Goal: Information Seeking & Learning: Learn about a topic

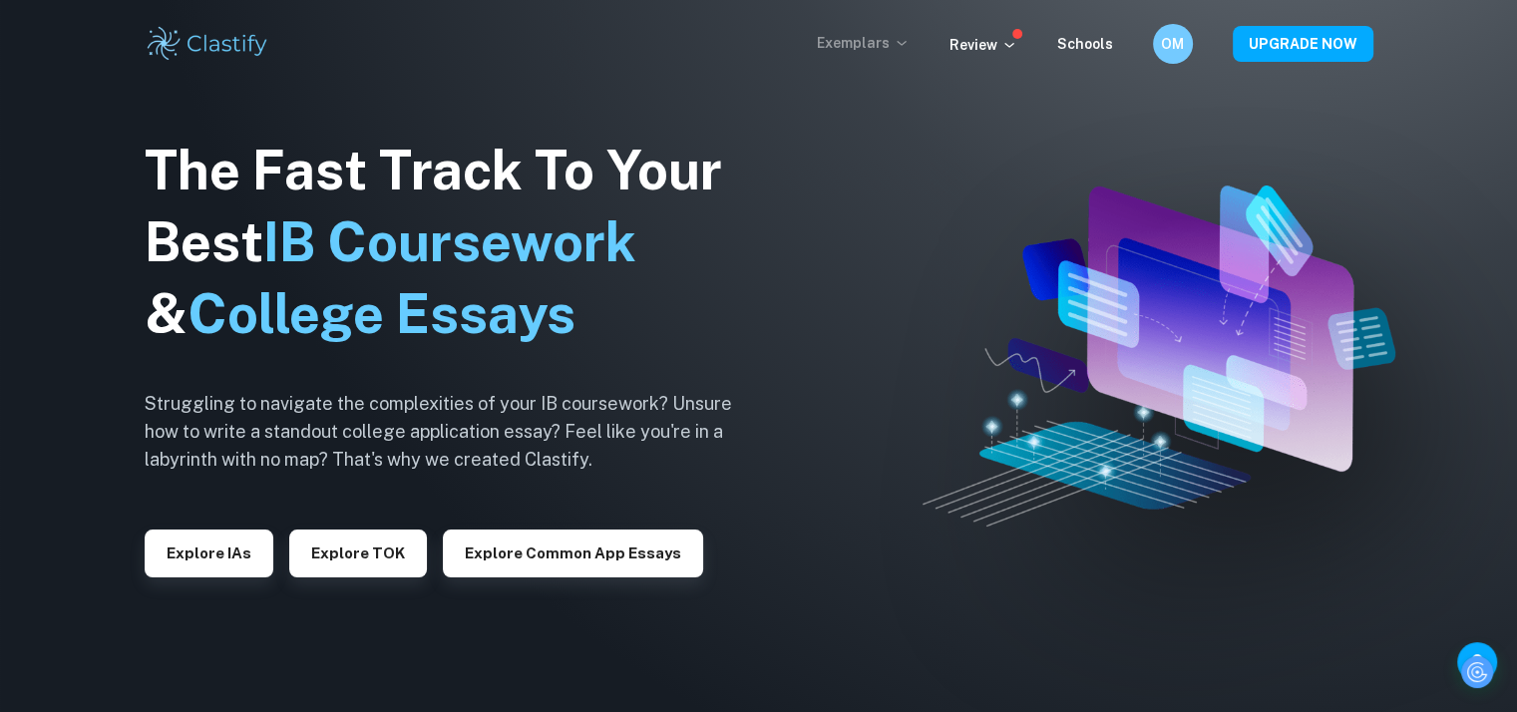
click at [893, 41] on p "Exemplars" at bounding box center [863, 43] width 93 height 22
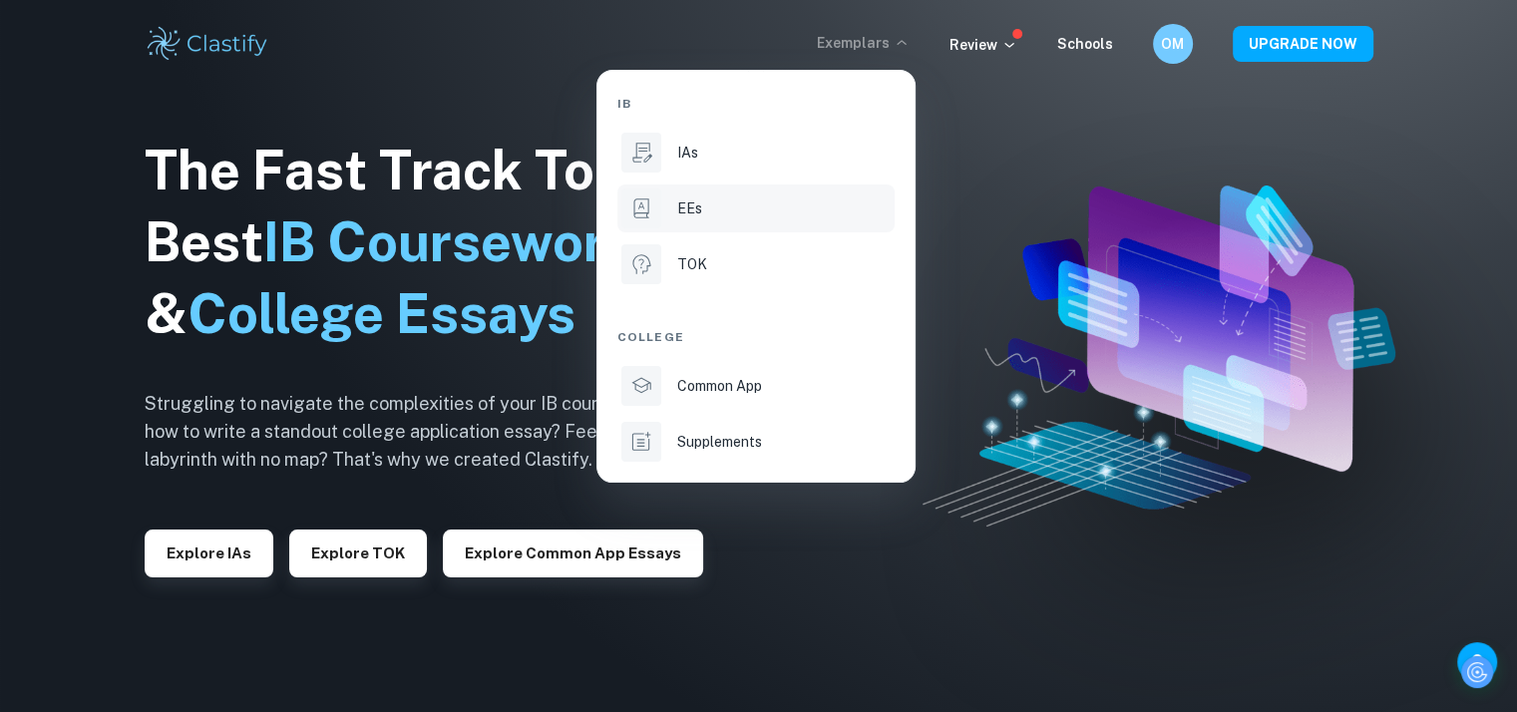
click at [830, 196] on li "EEs" at bounding box center [755, 208] width 277 height 48
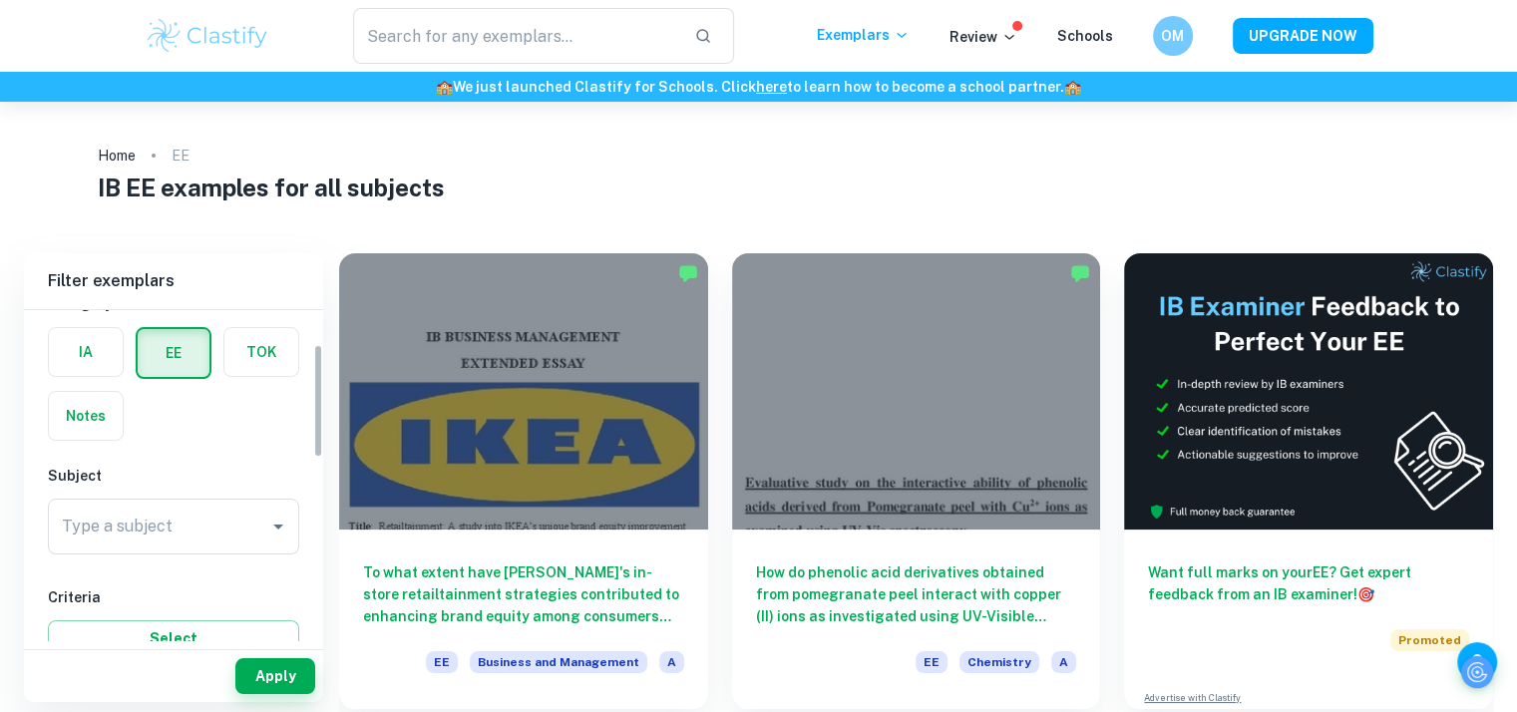
scroll to position [234, 0]
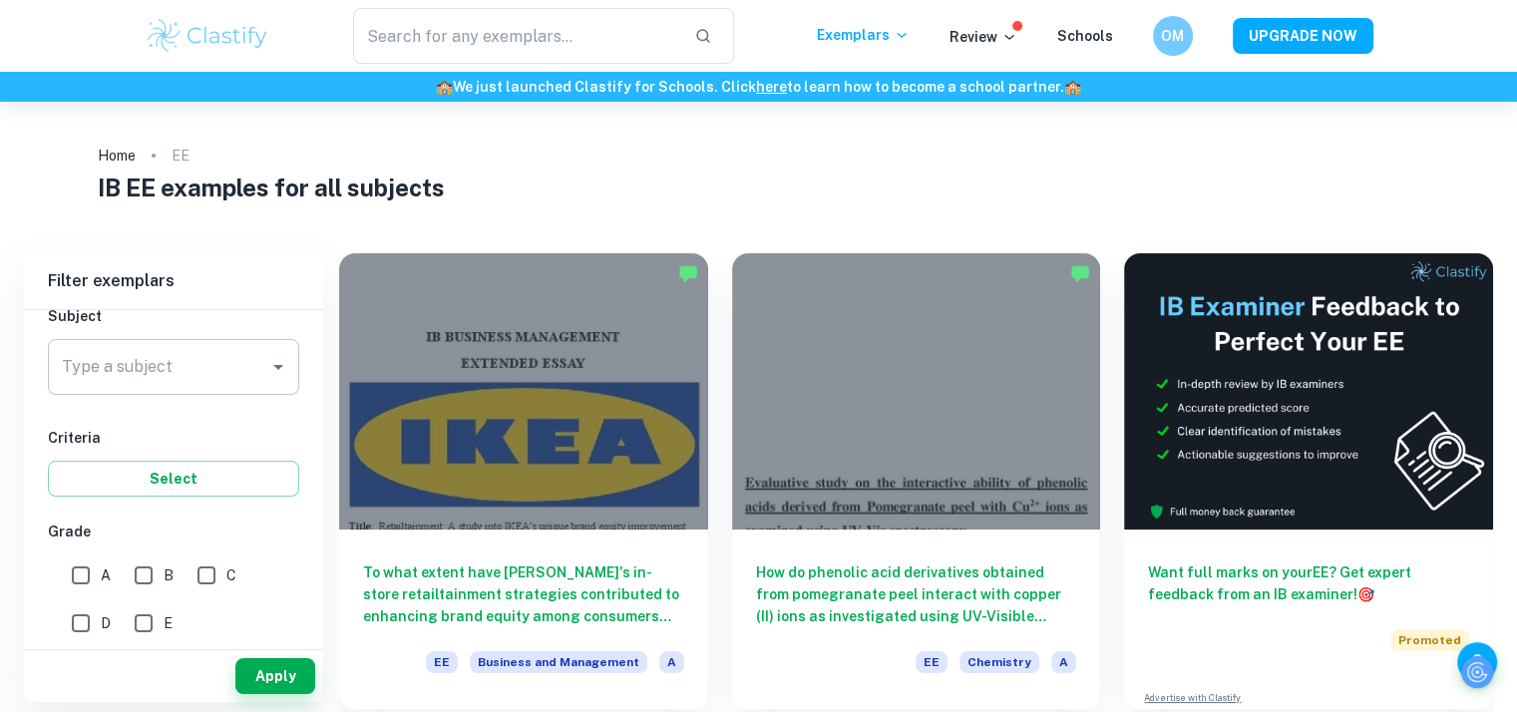
click at [212, 387] on div "Type a subject" at bounding box center [173, 367] width 251 height 56
click at [139, 460] on li "Physics" at bounding box center [173, 467] width 251 height 36
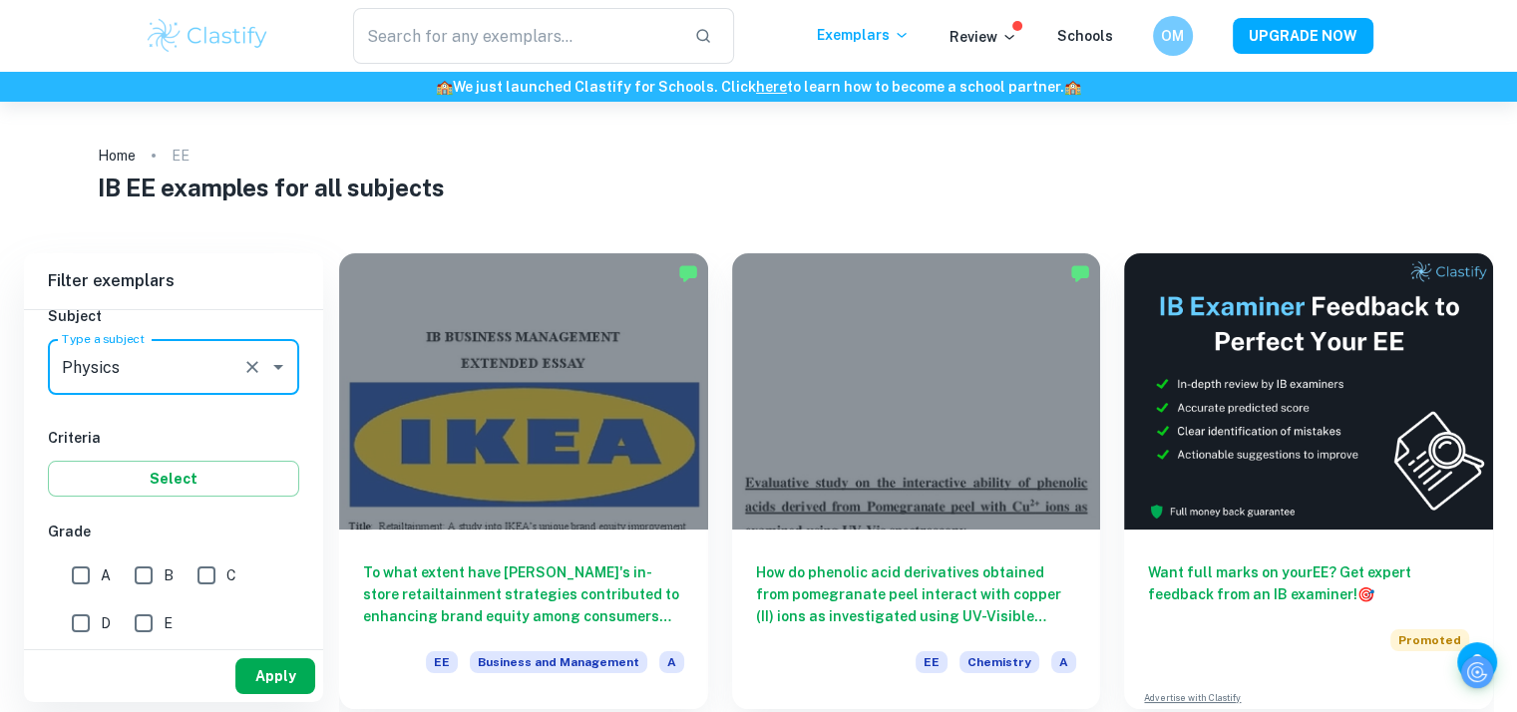
type input "Physics"
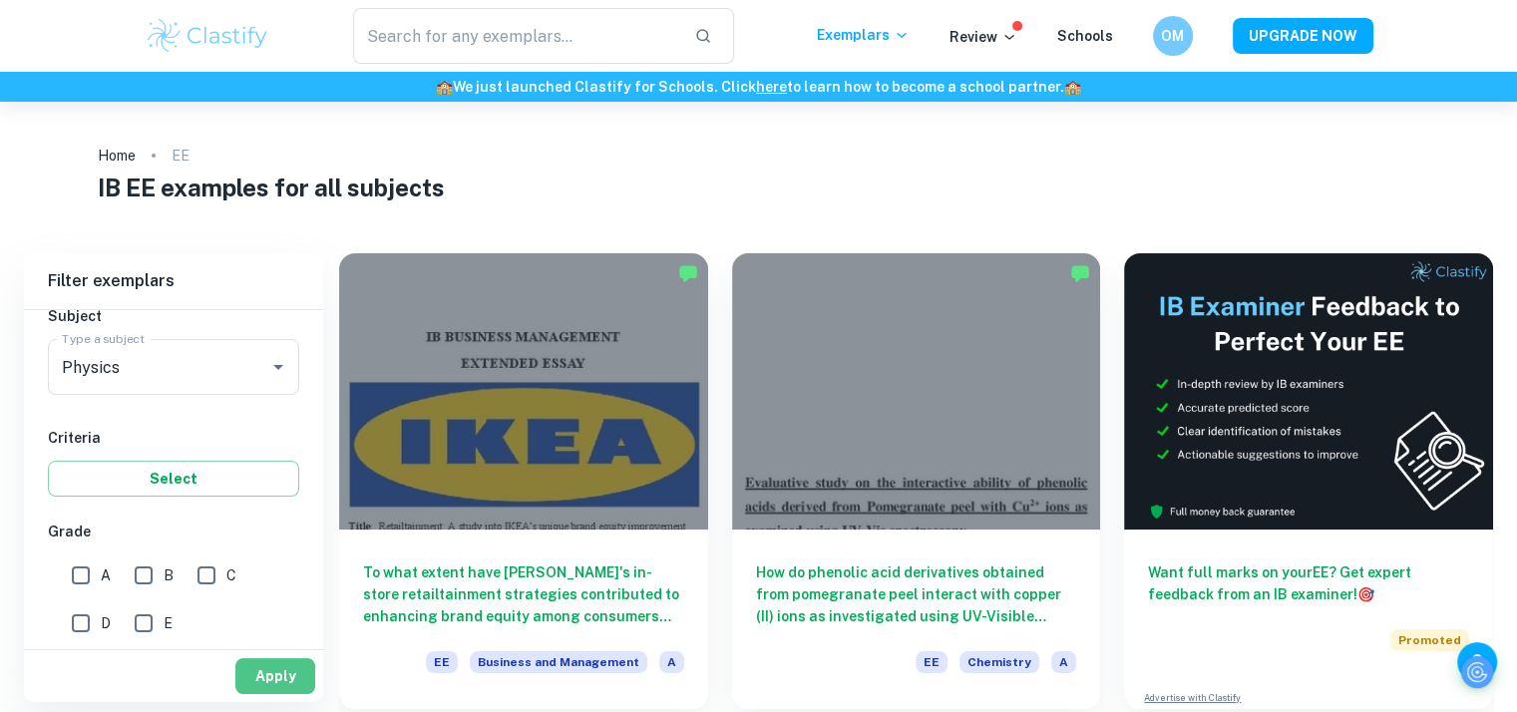
click at [275, 694] on button "Apply" at bounding box center [275, 676] width 80 height 36
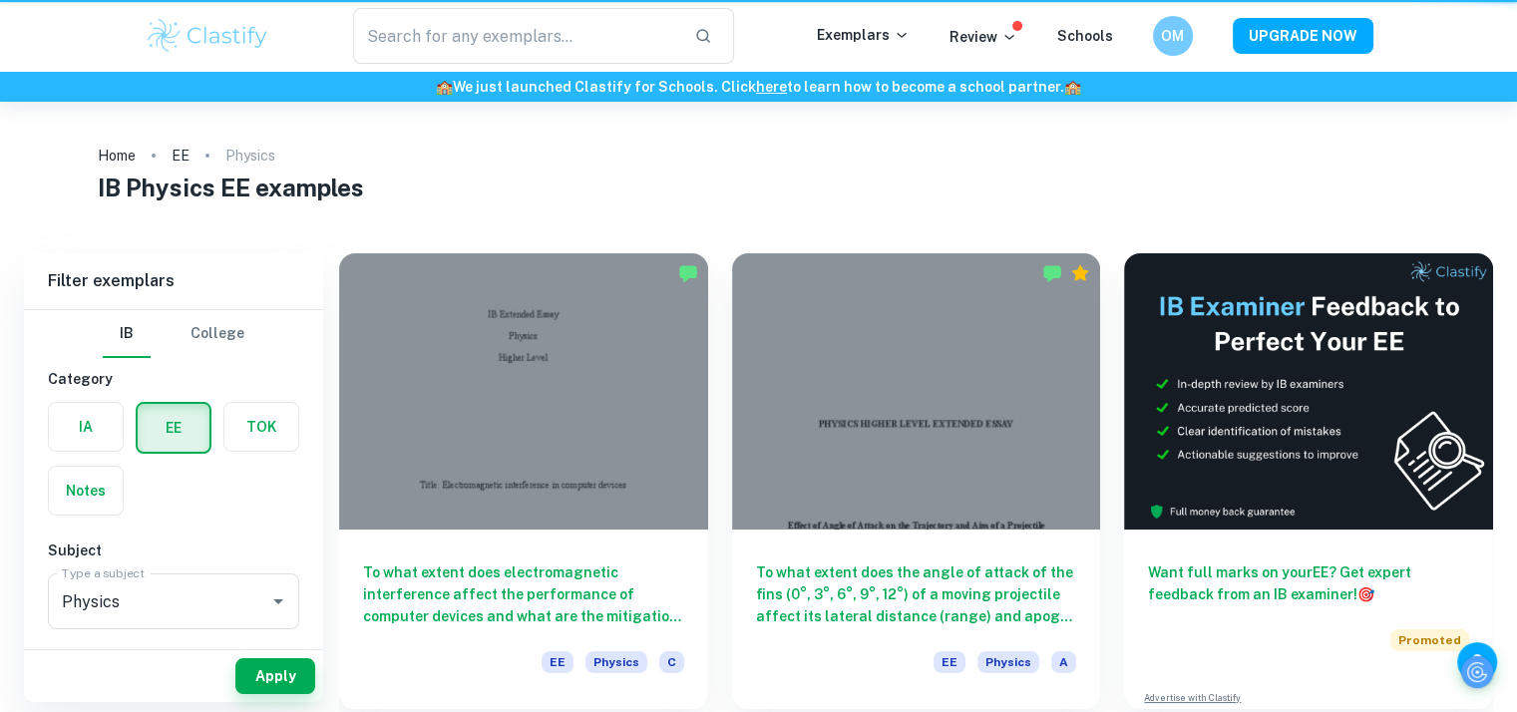
click at [622, 392] on div at bounding box center [523, 391] width 369 height 276
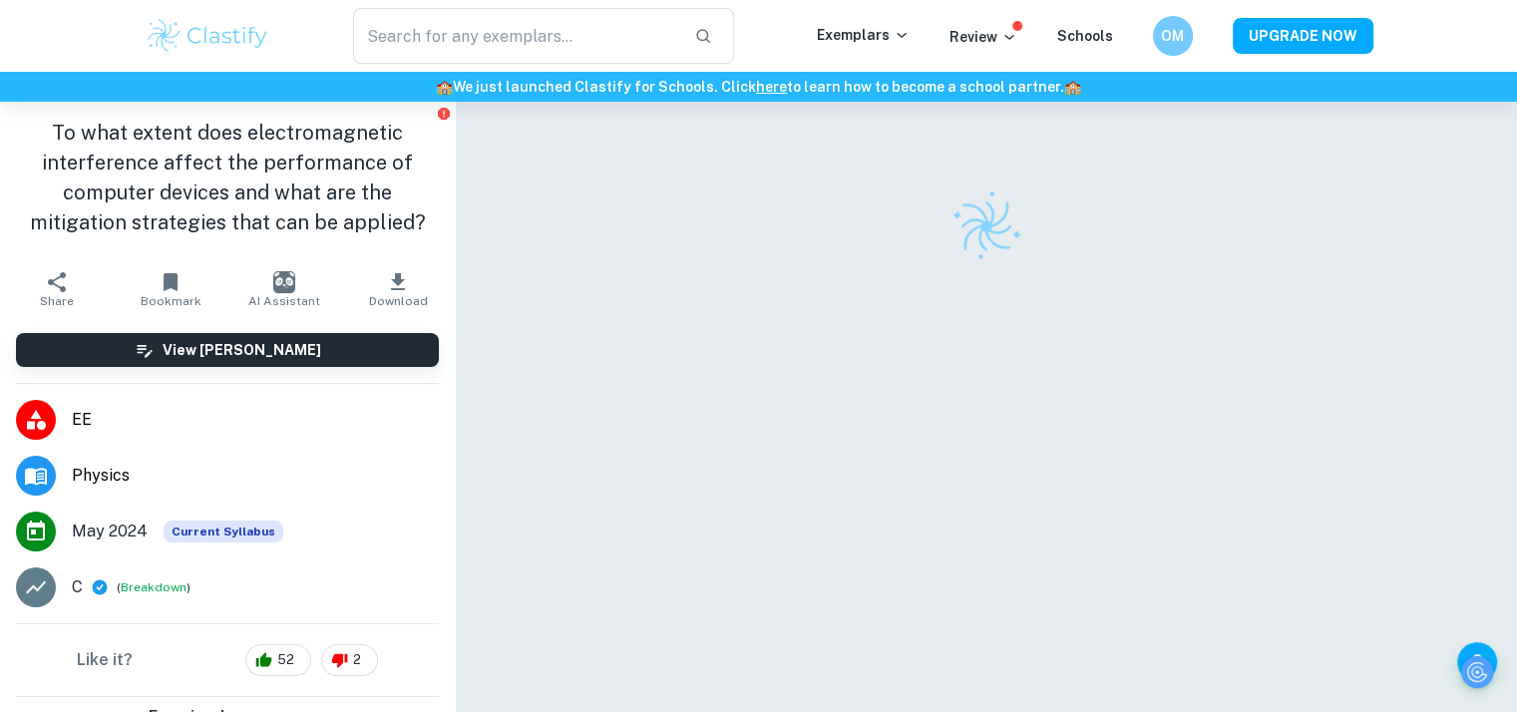
scroll to position [94, 0]
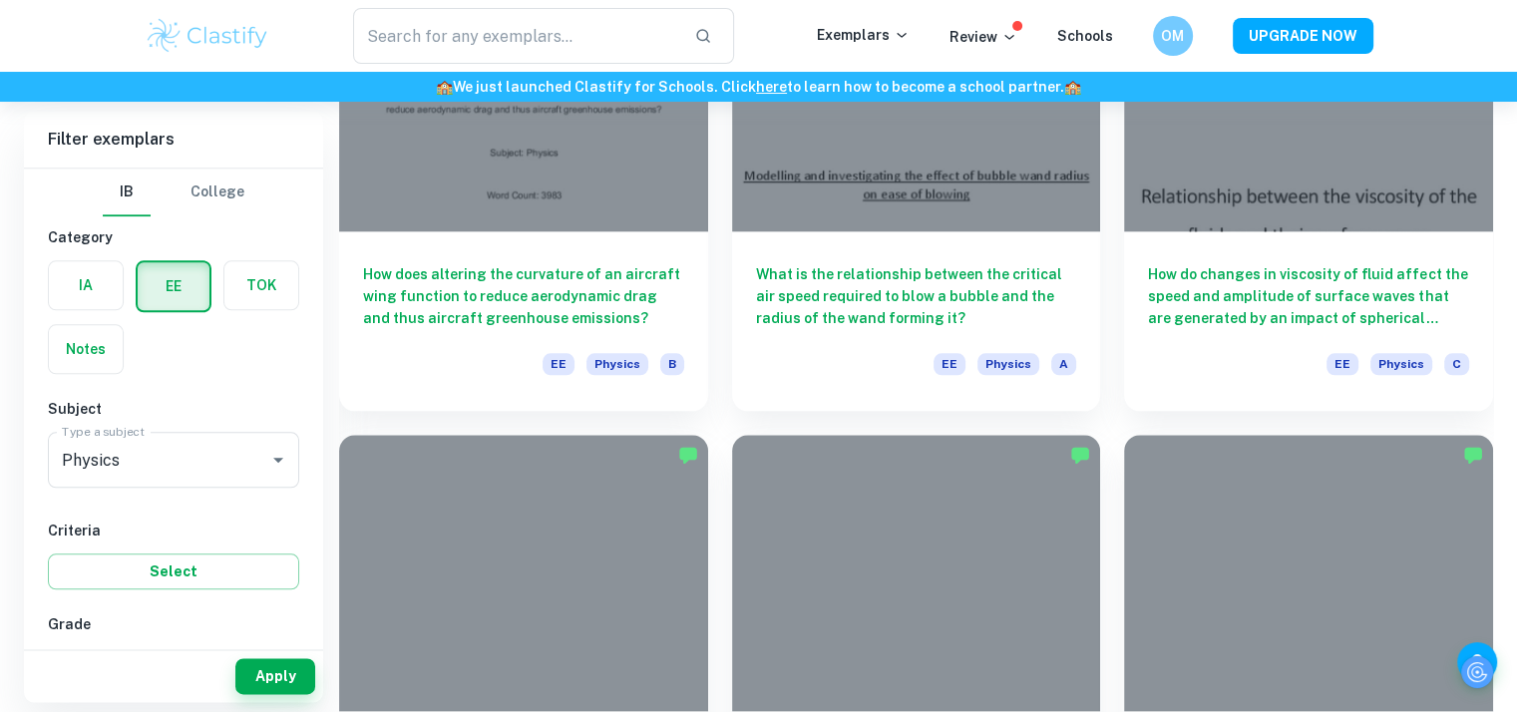
scroll to position [2220, 0]
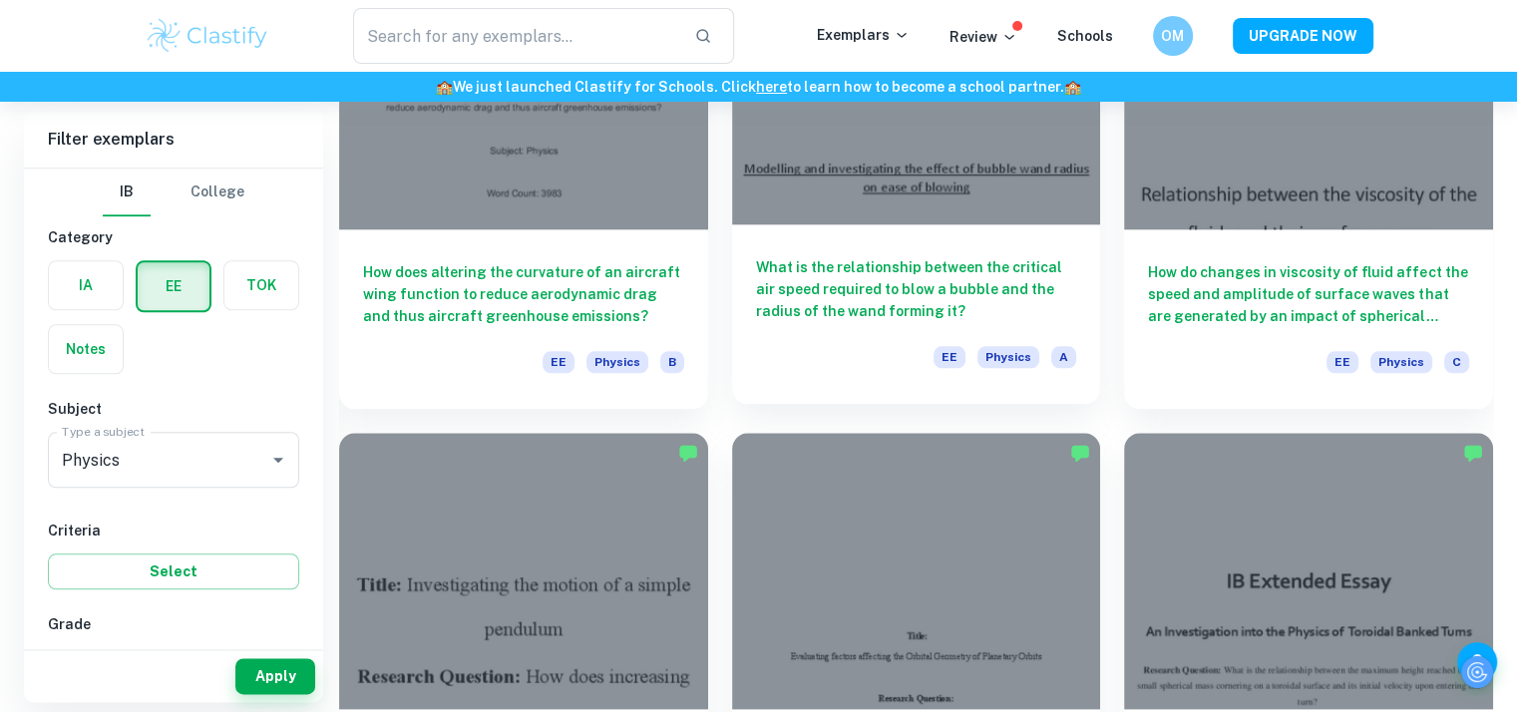
click at [832, 281] on h6 "What is the relationship between the critical air speed required to blow a bubb…" at bounding box center [916, 289] width 321 height 66
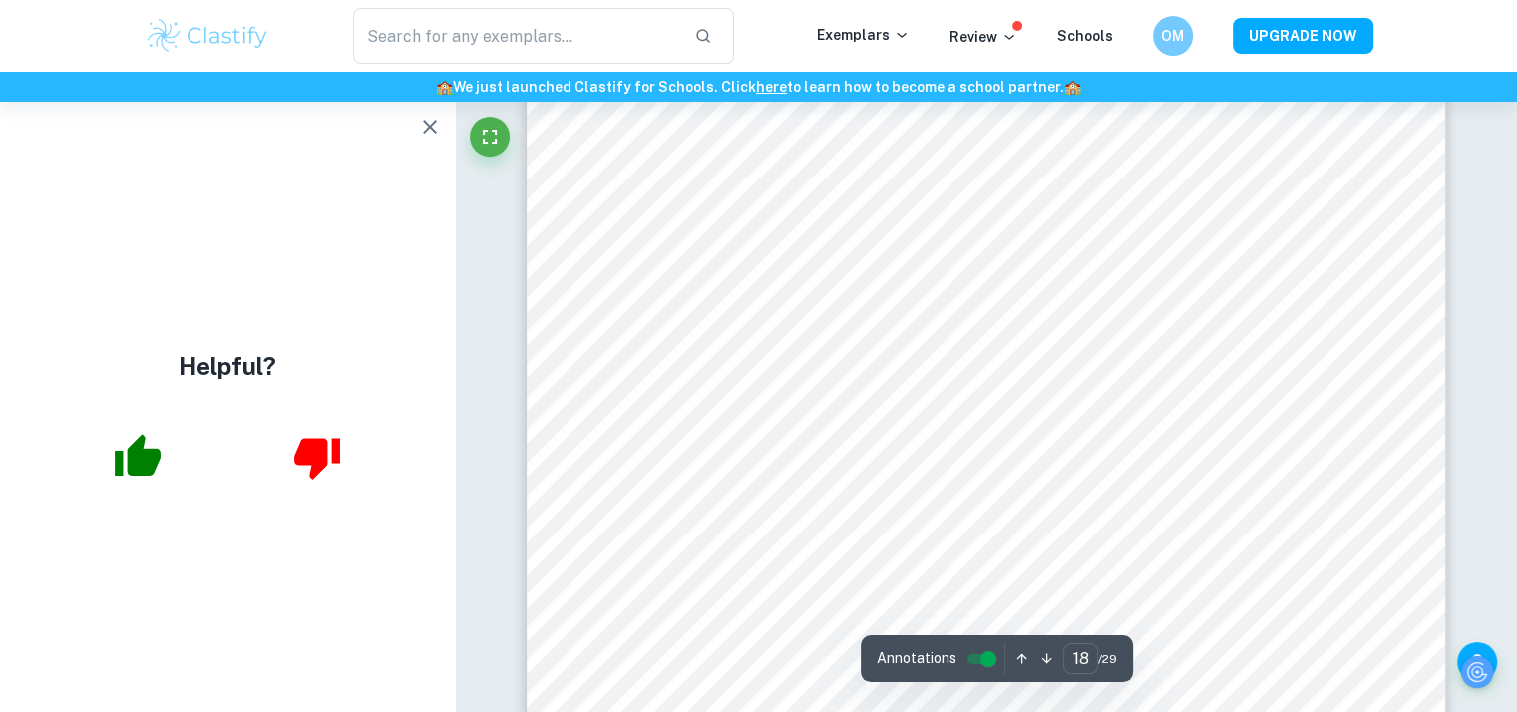
scroll to position [23521, 2]
type input "19"
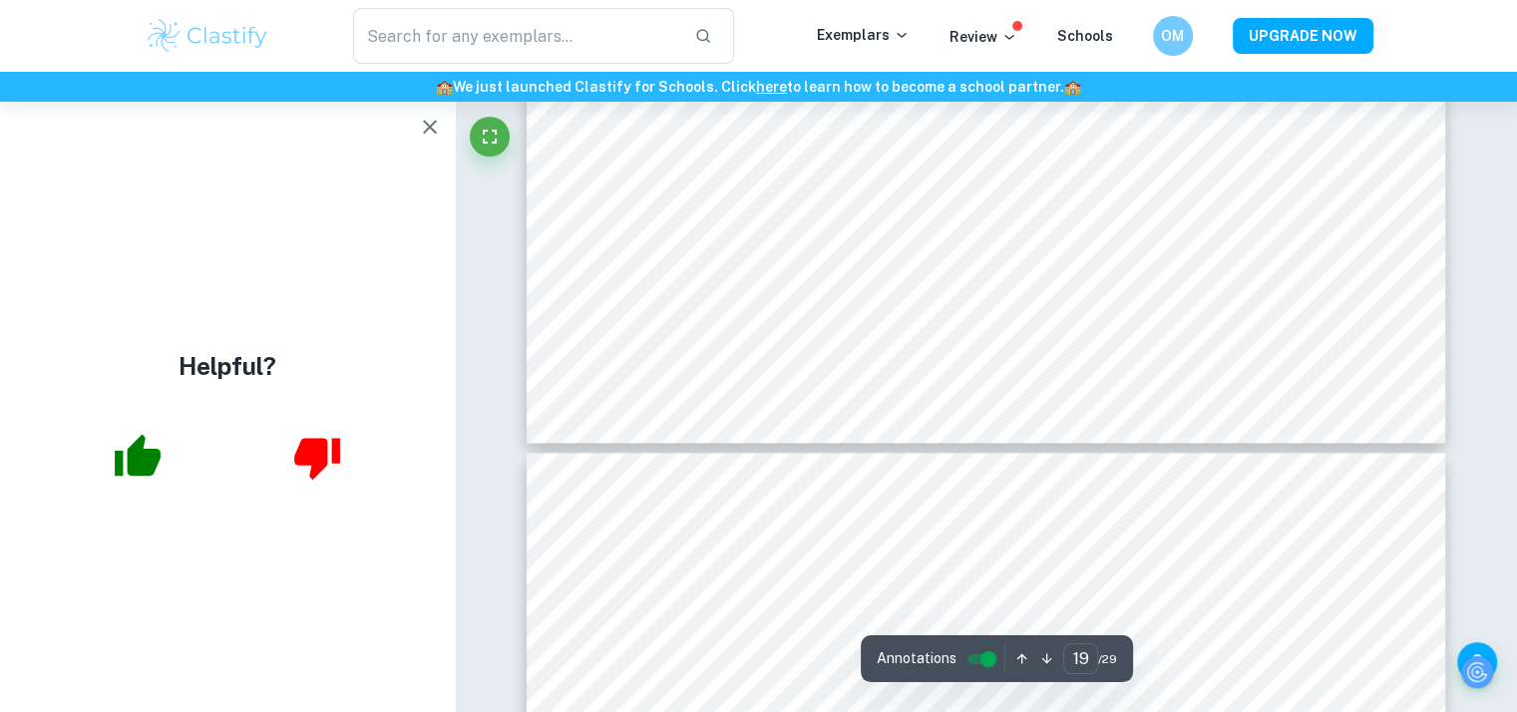
scroll to position [25137, 2]
